Goal: Check status: Check status

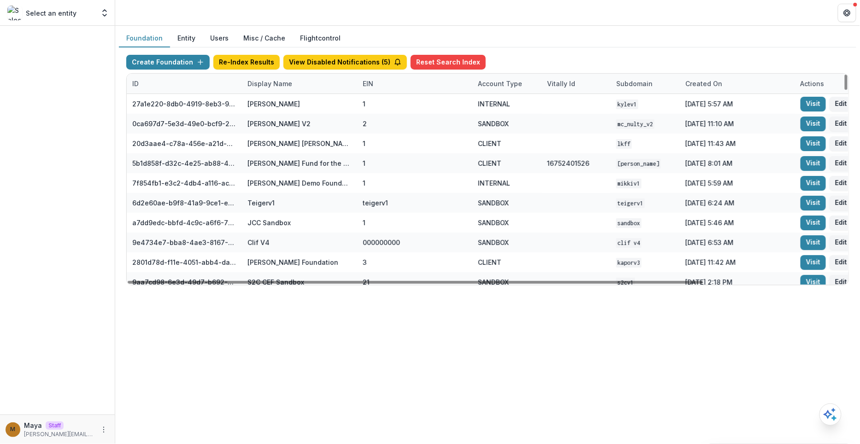
click at [285, 81] on div "Display Name" at bounding box center [270, 84] width 56 height 10
click at [283, 92] on div "Display Name" at bounding box center [299, 84] width 115 height 20
click at [280, 85] on div "Display Name" at bounding box center [270, 84] width 56 height 10
click at [279, 100] on input at bounding box center [298, 103] width 111 height 15
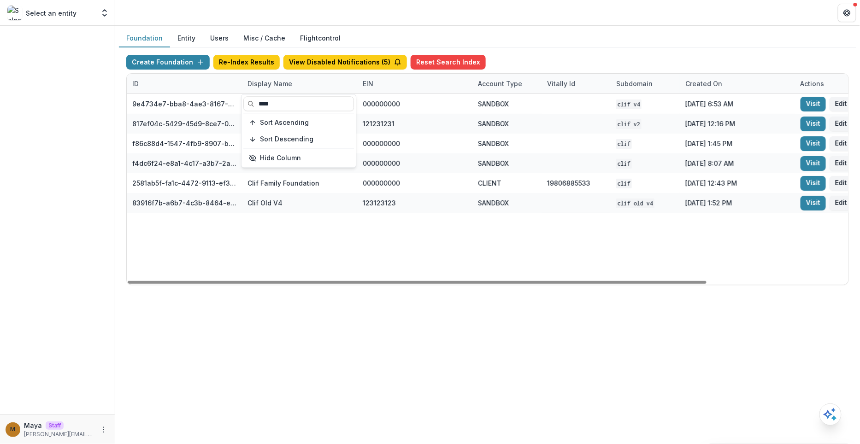
type input "****"
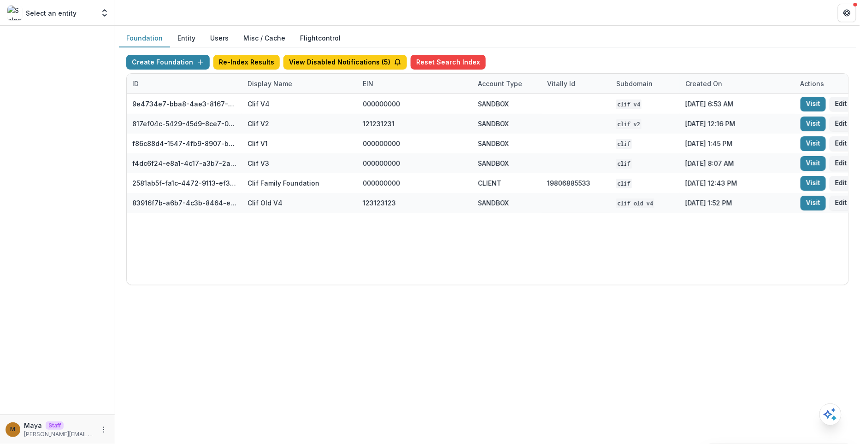
click at [563, 21] on header at bounding box center [487, 12] width 745 height 25
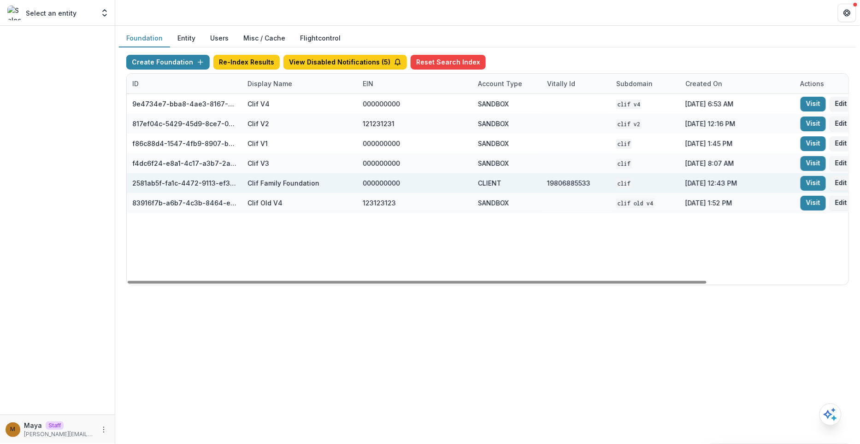
click at [797, 183] on div "Visit Edit" at bounding box center [852, 183] width 115 height 20
click at [804, 183] on link "Visit" at bounding box center [813, 183] width 25 height 15
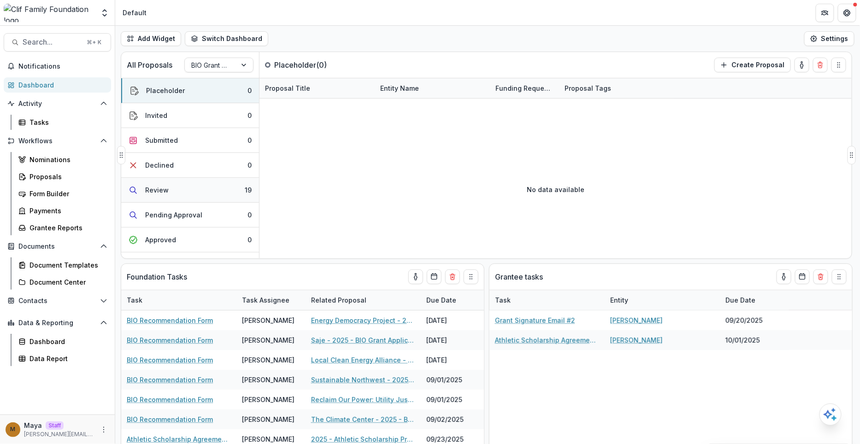
click at [195, 189] on button "Review 19" at bounding box center [190, 190] width 138 height 25
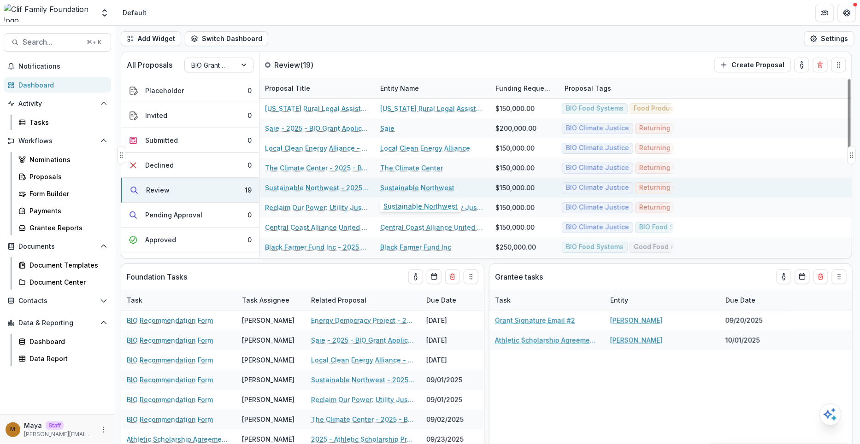
click at [411, 188] on link "Sustainable Northwest" at bounding box center [417, 188] width 74 height 10
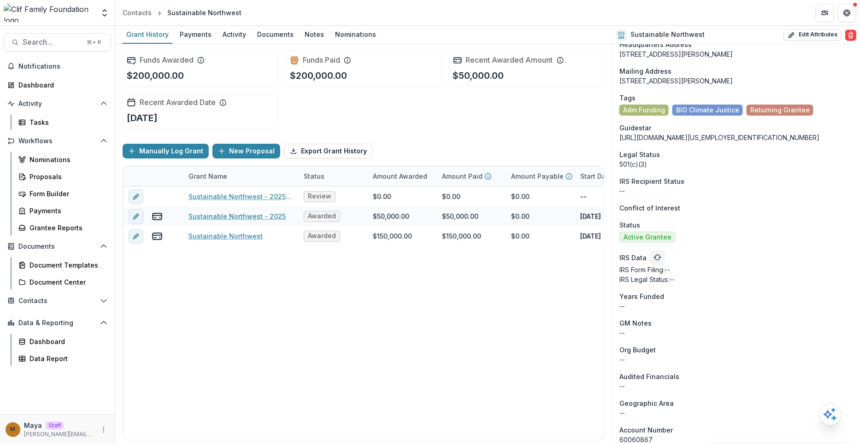
scroll to position [818, 0]
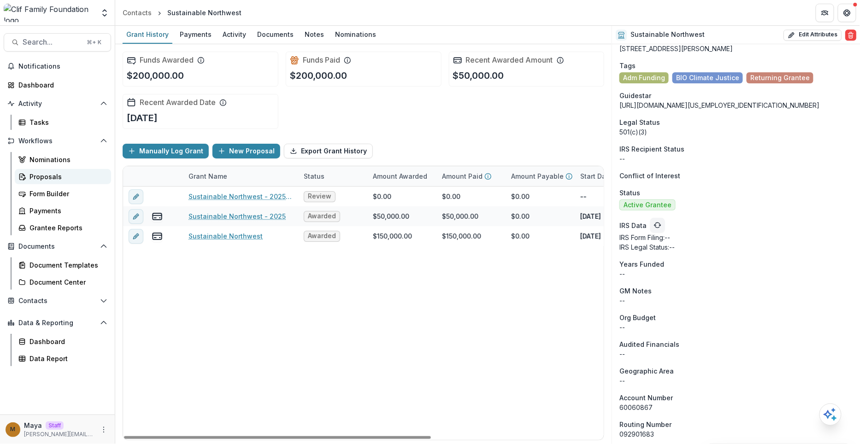
click at [45, 172] on div "Proposals" at bounding box center [67, 177] width 74 height 10
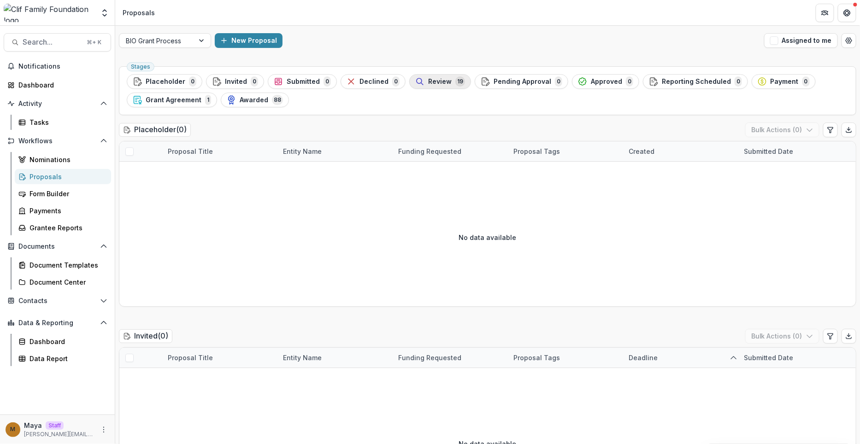
click at [433, 78] on span "Review" at bounding box center [440, 82] width 24 height 8
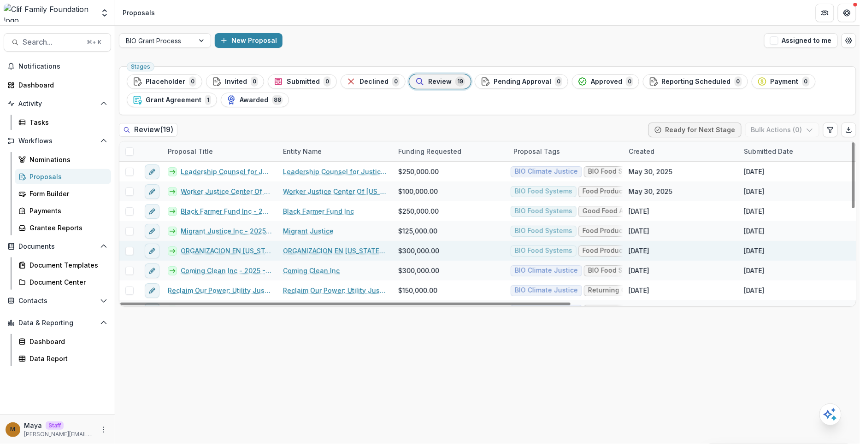
scroll to position [231, 0]
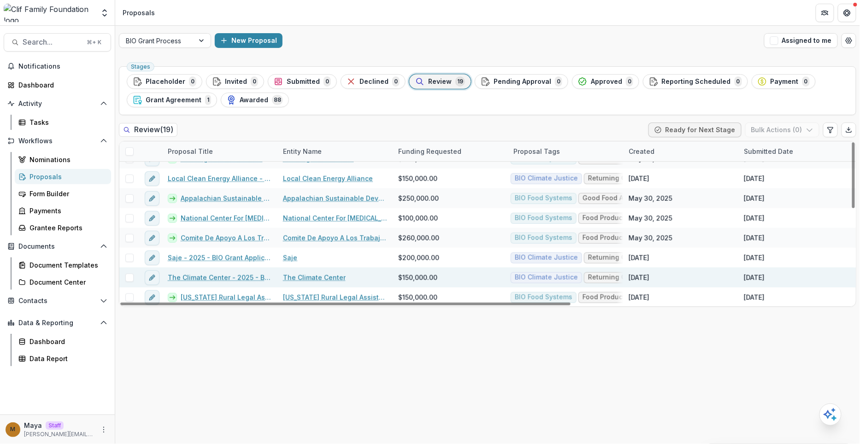
click at [298, 276] on link "The Climate Center" at bounding box center [314, 278] width 63 height 10
